Goal: Task Accomplishment & Management: Manage account settings

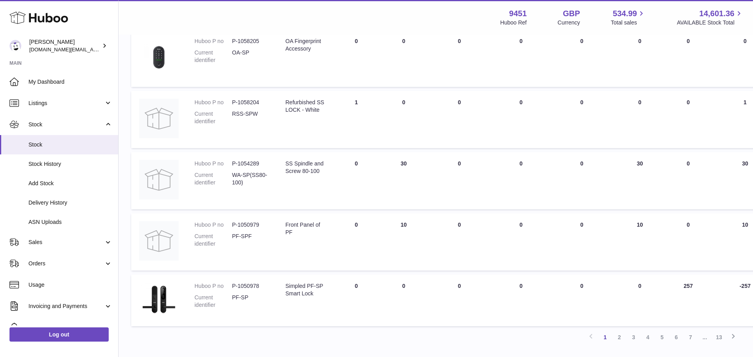
scroll to position [493, 0]
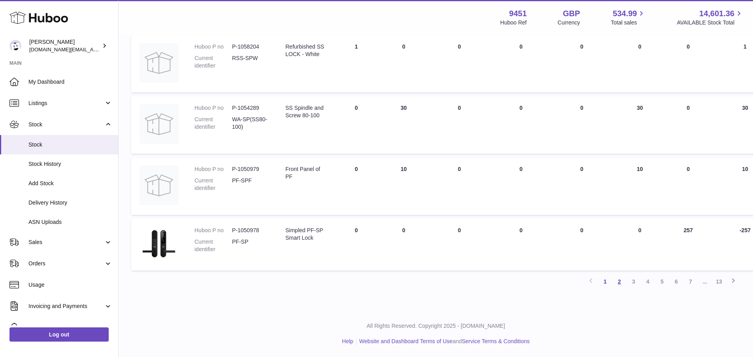
click at [620, 283] on link "2" at bounding box center [619, 282] width 14 height 14
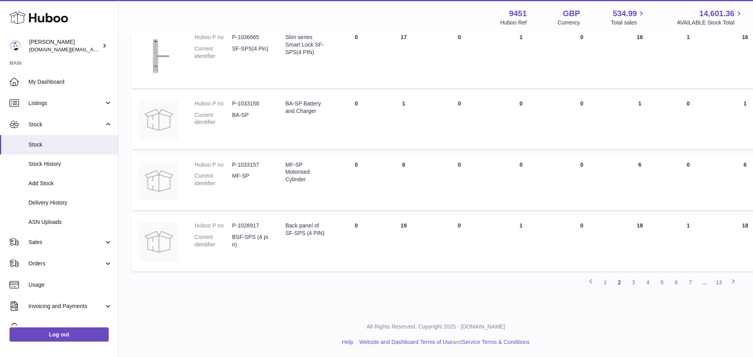
scroll to position [518, 0]
click at [629, 283] on link "3" at bounding box center [633, 282] width 14 height 14
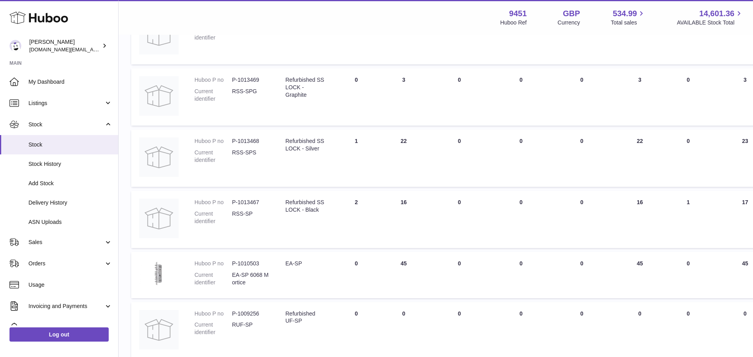
scroll to position [480, 0]
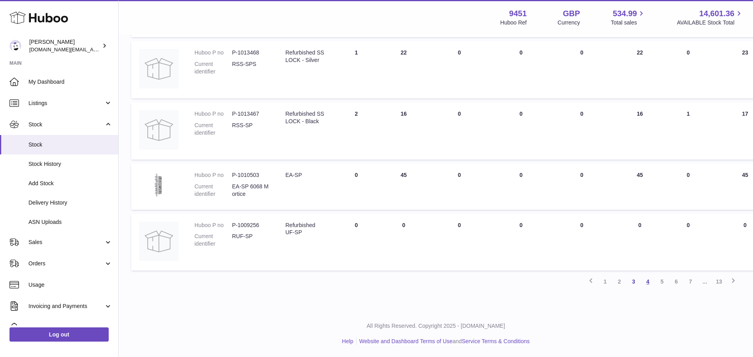
click at [647, 282] on link "4" at bounding box center [647, 282] width 14 height 14
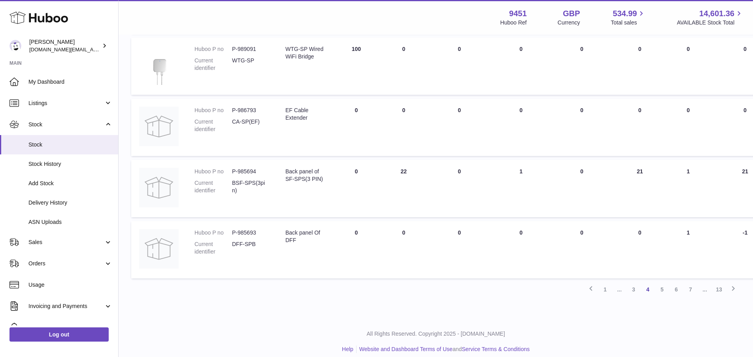
scroll to position [484, 0]
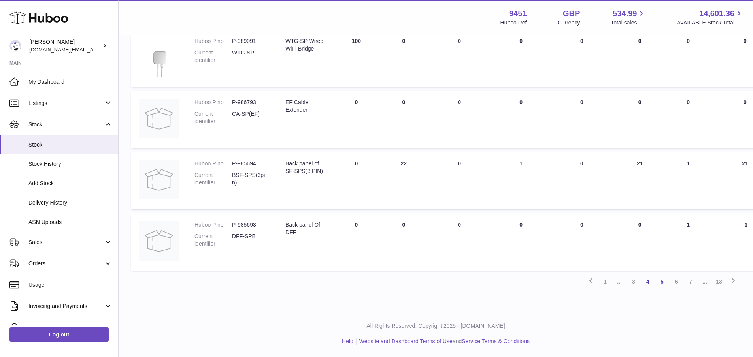
click at [663, 281] on link "5" at bounding box center [662, 282] width 14 height 14
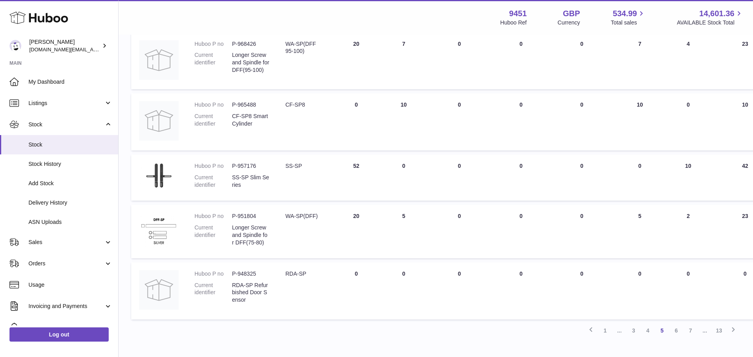
scroll to position [439, 0]
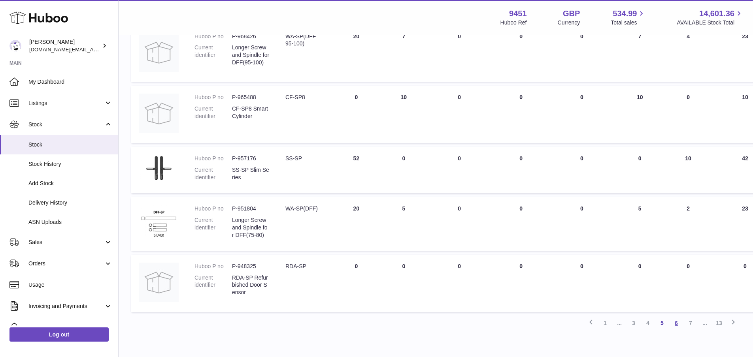
click at [677, 326] on link "6" at bounding box center [676, 323] width 14 height 14
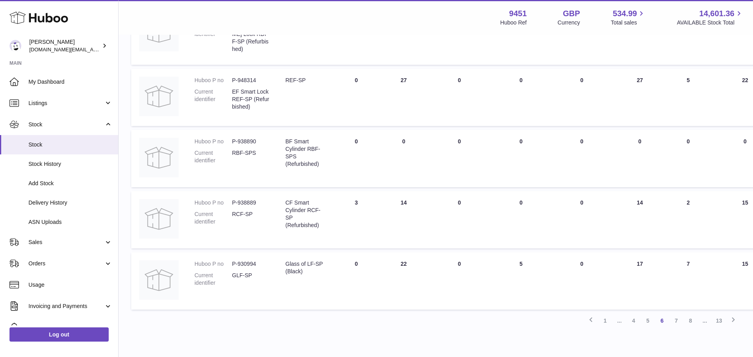
scroll to position [475, 0]
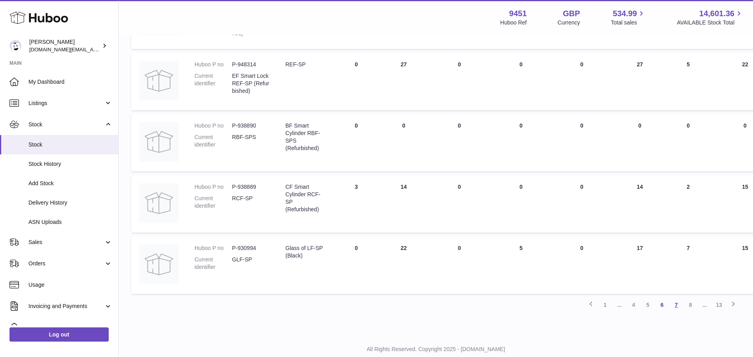
click at [674, 303] on link "7" at bounding box center [676, 305] width 14 height 14
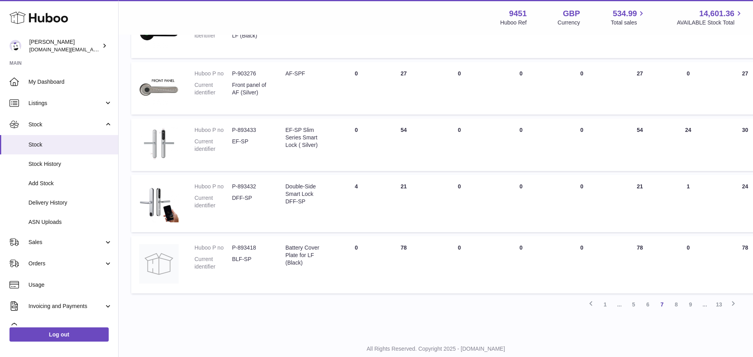
scroll to position [458, 0]
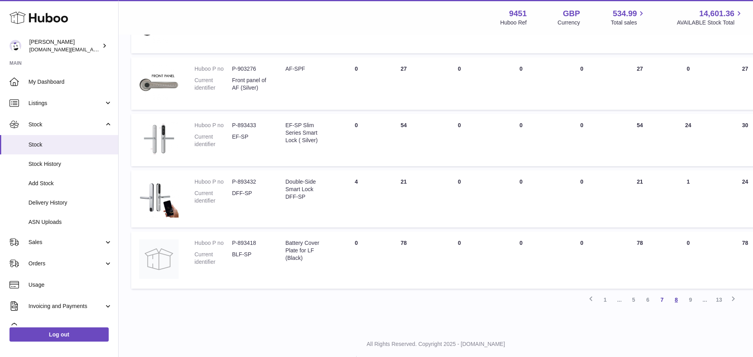
click at [681, 301] on link "8" at bounding box center [676, 300] width 14 height 14
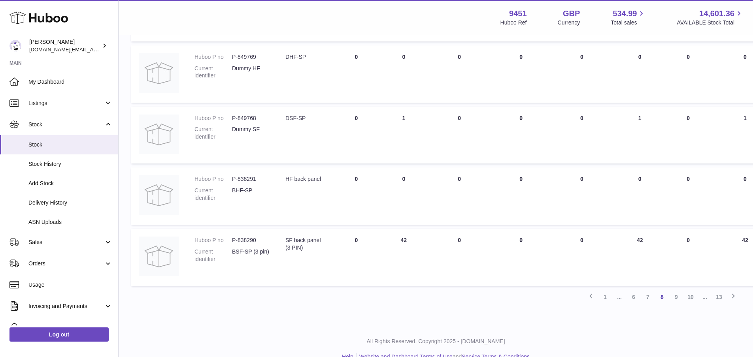
scroll to position [532, 0]
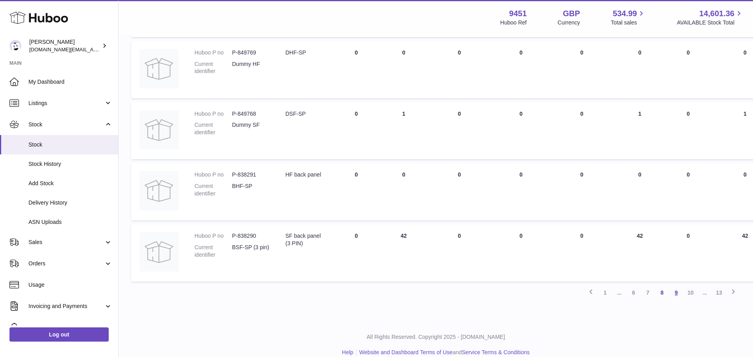
click at [677, 293] on link "9" at bounding box center [676, 293] width 14 height 14
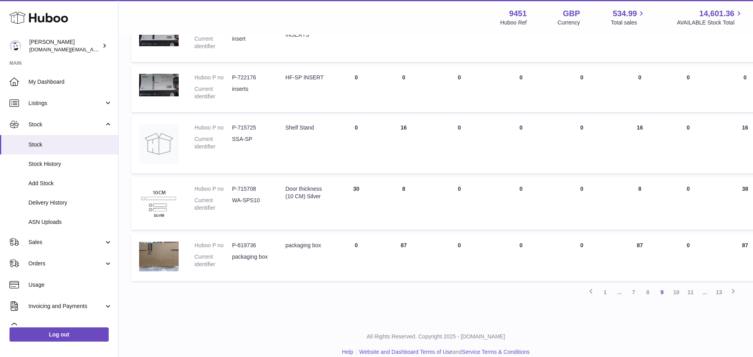
scroll to position [439, 0]
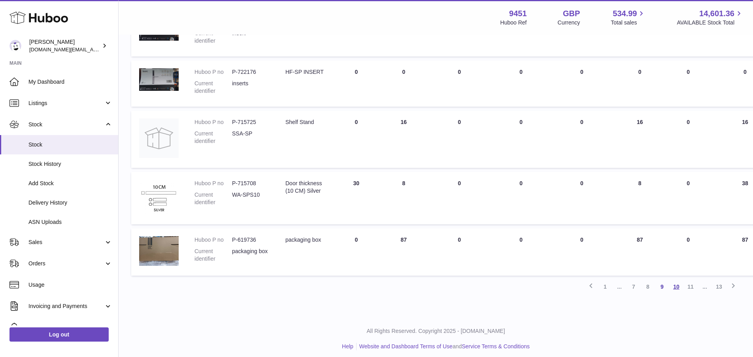
click at [677, 290] on link "10" at bounding box center [676, 287] width 14 height 14
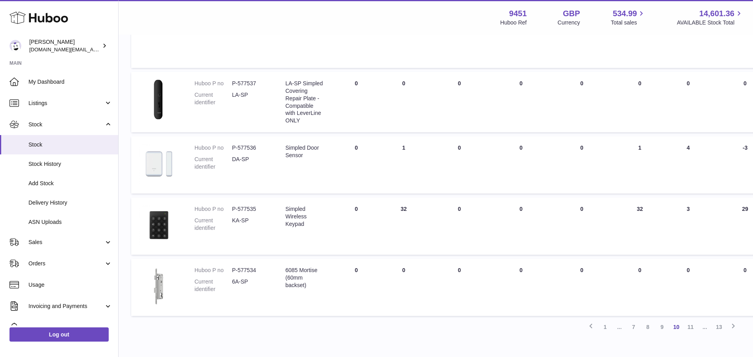
scroll to position [484, 0]
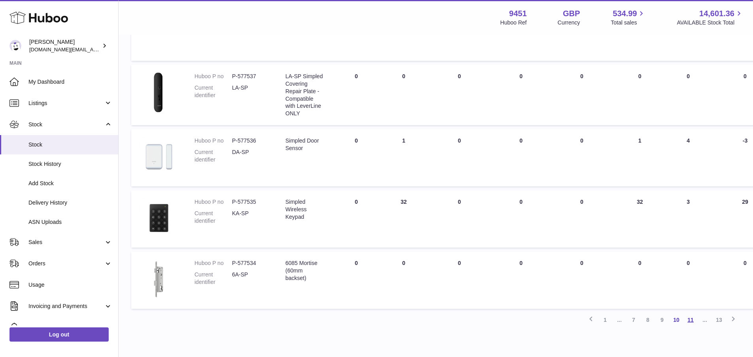
click at [687, 318] on link "11" at bounding box center [690, 320] width 14 height 14
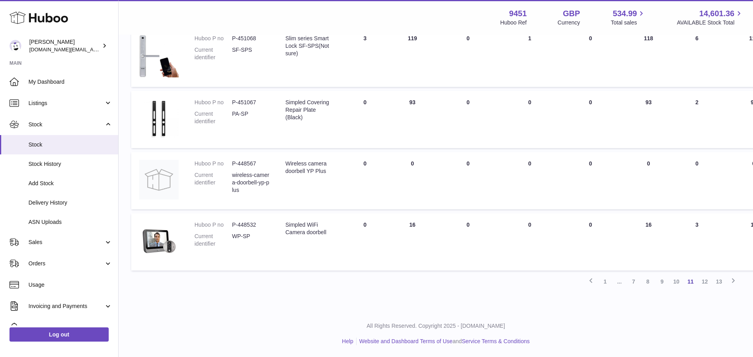
scroll to position [556, 0]
click at [702, 289] on link "12" at bounding box center [704, 282] width 14 height 14
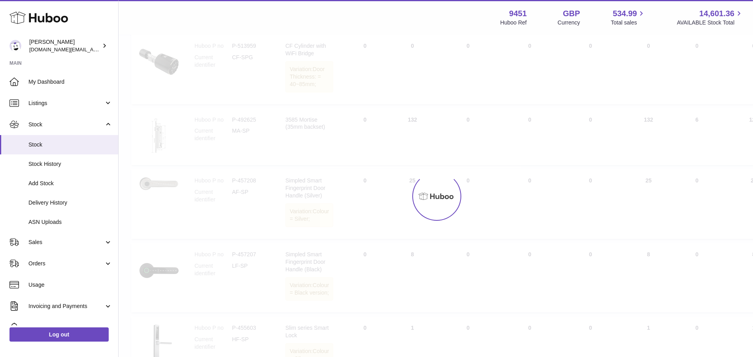
scroll to position [36, 0]
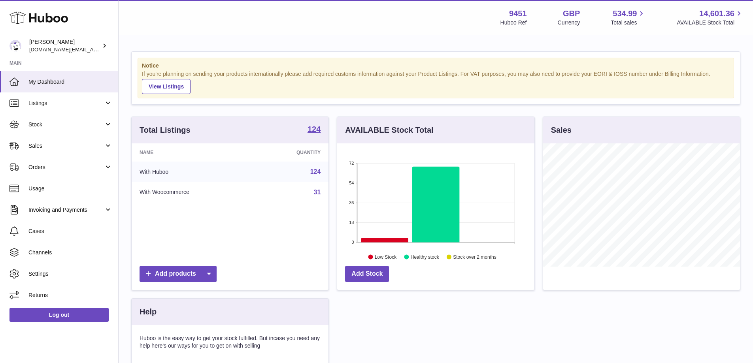
scroll to position [123, 197]
click at [94, 131] on link "Stock" at bounding box center [59, 124] width 118 height 21
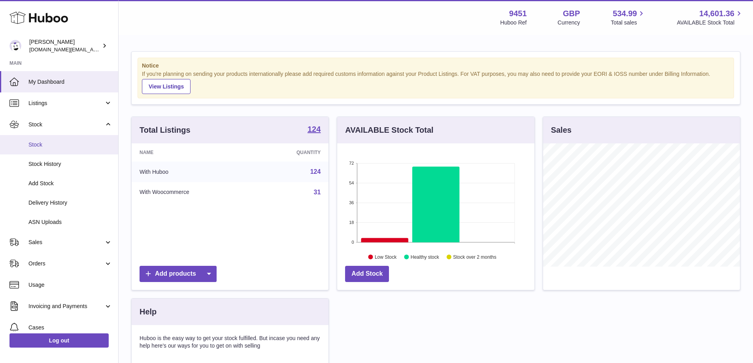
click at [62, 147] on span "Stock" at bounding box center [70, 145] width 84 height 8
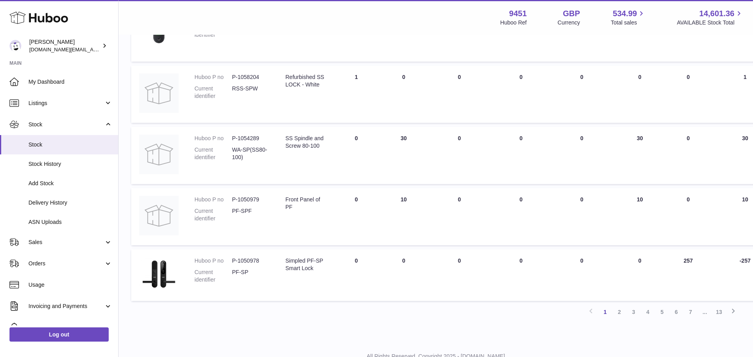
scroll to position [493, 0]
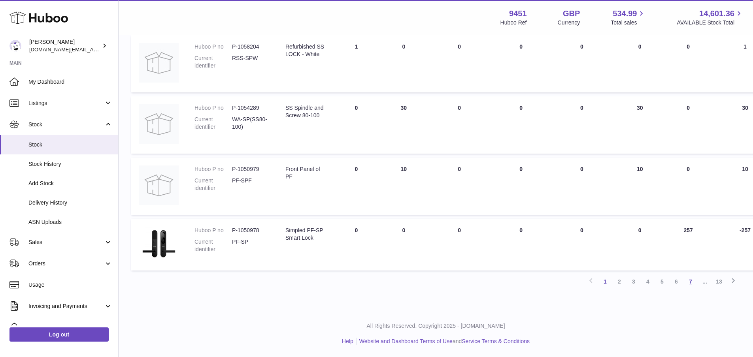
click at [690, 282] on link "7" at bounding box center [690, 282] width 14 height 14
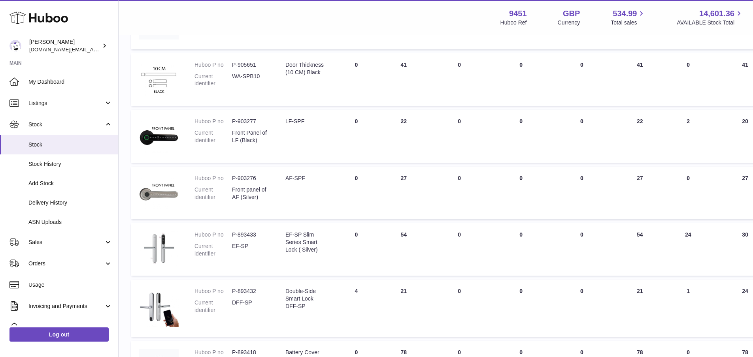
scroll to position [476, 0]
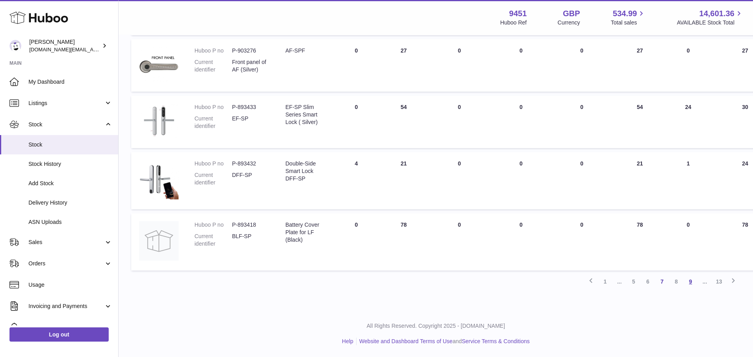
click at [689, 283] on link "9" at bounding box center [690, 282] width 14 height 14
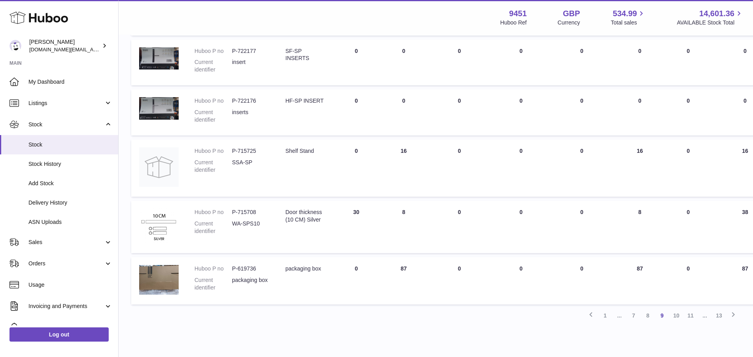
scroll to position [421, 0]
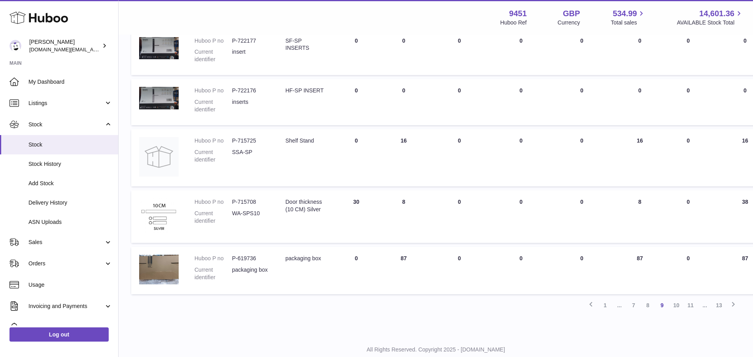
click at [689, 303] on link "11" at bounding box center [690, 305] width 14 height 14
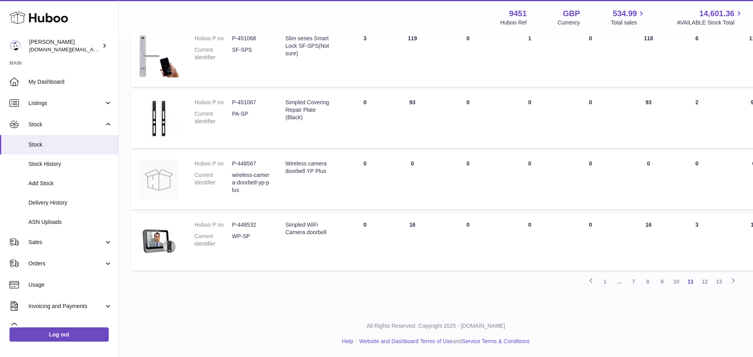
scroll to position [607, 0]
click at [703, 284] on link "12" at bounding box center [704, 282] width 14 height 14
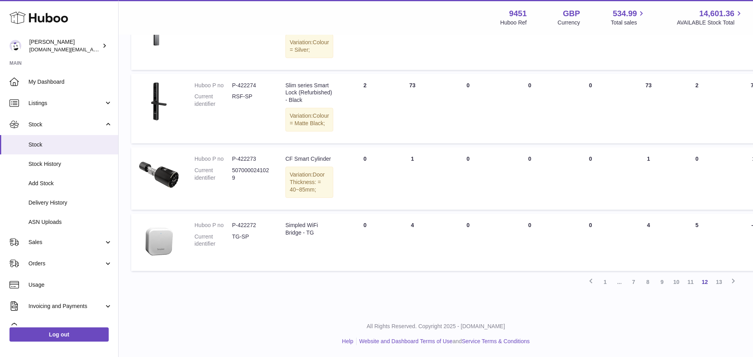
scroll to position [558, 0]
click at [722, 289] on link "13" at bounding box center [719, 282] width 14 height 14
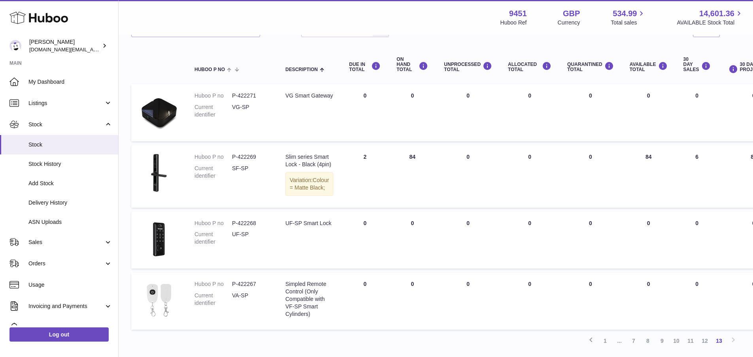
scroll to position [60, 0]
